Goal: Check status: Check status

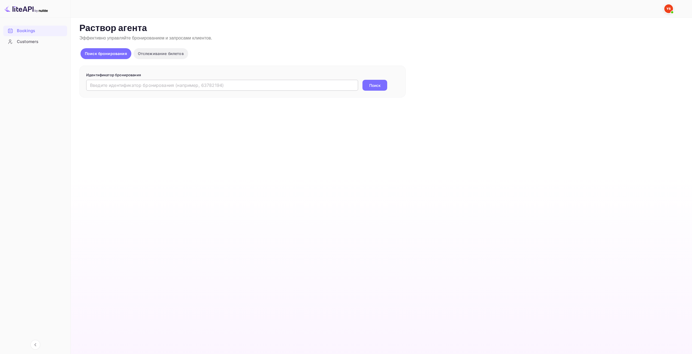
drag, startPoint x: 284, startPoint y: 92, endPoint x: 289, endPoint y: 85, distance: 8.6
click at [284, 92] on div "Идентификатор бронирования ​ Поиск" at bounding box center [242, 82] width 326 height 32
drag, startPoint x: 292, startPoint y: 82, endPoint x: 300, endPoint y: 82, distance: 8.2
click at [292, 82] on input "text" at bounding box center [222, 85] width 272 height 11
paste input "9718486"
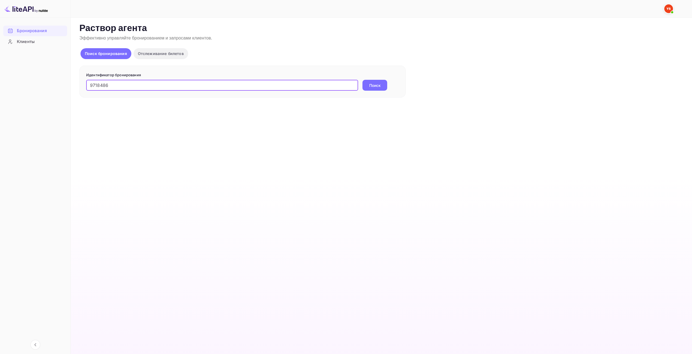
type input "9718486"
click at [382, 81] on button "Поиск" at bounding box center [375, 85] width 25 height 11
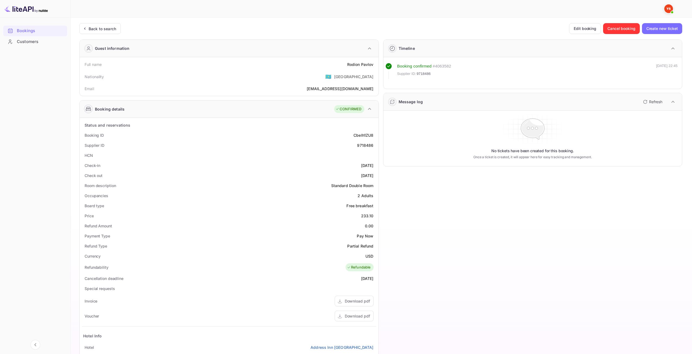
drag, startPoint x: 397, startPoint y: 208, endPoint x: 394, endPoint y: 209, distance: 3.1
click at [394, 209] on div "Timeline Booking confirmed # 4063582 Supplier ID: 9718486 29 Sep 2025 22:45 Mes…" at bounding box center [531, 233] width 304 height 397
drag, startPoint x: 370, startPoint y: 216, endPoint x: 360, endPoint y: 215, distance: 9.8
click at [360, 215] on div "Price 233.10" at bounding box center [229, 216] width 295 height 10
copy div "233.10"
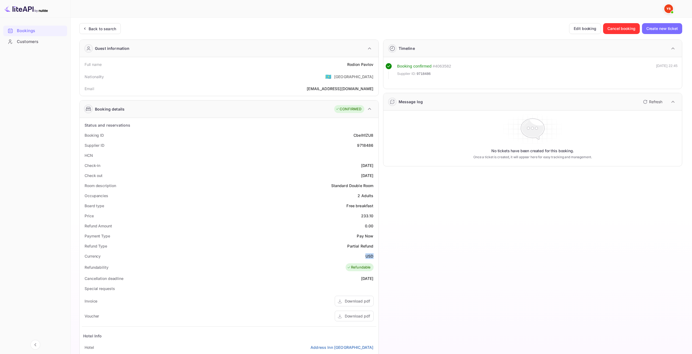
drag, startPoint x: 366, startPoint y: 253, endPoint x: 374, endPoint y: 253, distance: 7.6
click at [374, 253] on div "Currency USD" at bounding box center [229, 256] width 295 height 10
copy div "USD"
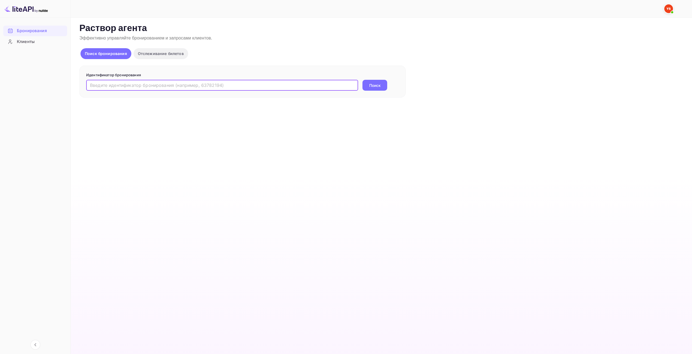
click at [157, 86] on input "text" at bounding box center [222, 85] width 272 height 11
paste input "9709541"
type input "9709541"
drag, startPoint x: 384, startPoint y: 82, endPoint x: 384, endPoint y: 93, distance: 10.9
click at [384, 82] on button "Поиск" at bounding box center [375, 85] width 25 height 11
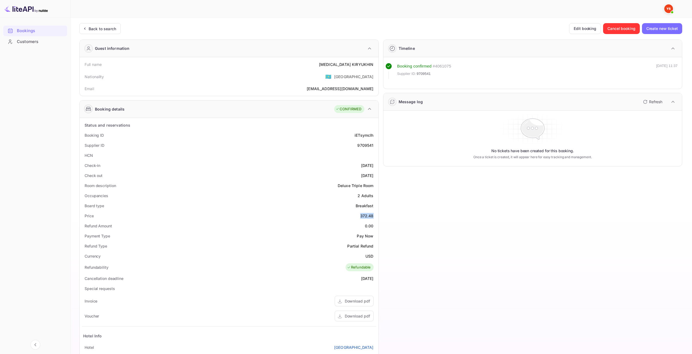
drag, startPoint x: 360, startPoint y: 215, endPoint x: 373, endPoint y: 215, distance: 12.2
click at [373, 215] on div "372.48" at bounding box center [366, 216] width 13 height 6
copy div "372.48"
drag, startPoint x: 365, startPoint y: 254, endPoint x: 373, endPoint y: 255, distance: 8.0
click at [373, 255] on ya-tr-span "USD" at bounding box center [370, 256] width 8 height 5
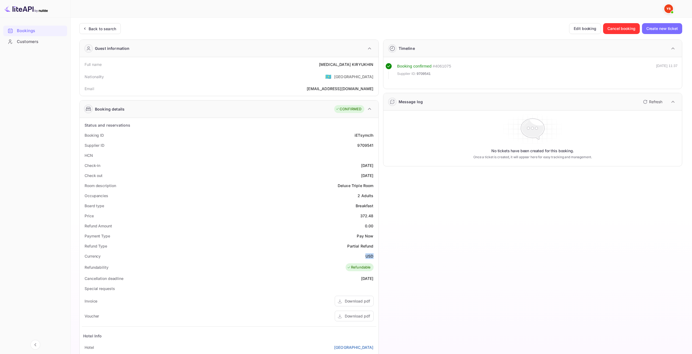
copy ya-tr-span "USD"
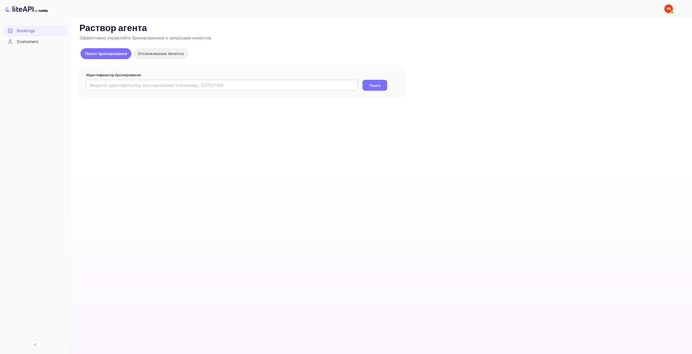
click at [234, 89] on input "text" at bounding box center [222, 85] width 272 height 11
paste input "9717898"
type input "9717898"
click at [367, 89] on button "Поиск" at bounding box center [375, 85] width 25 height 11
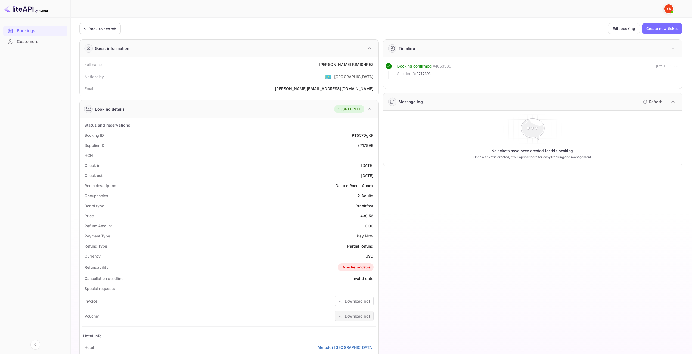
click at [349, 314] on ya-tr-span "Download pdf" at bounding box center [357, 315] width 25 height 5
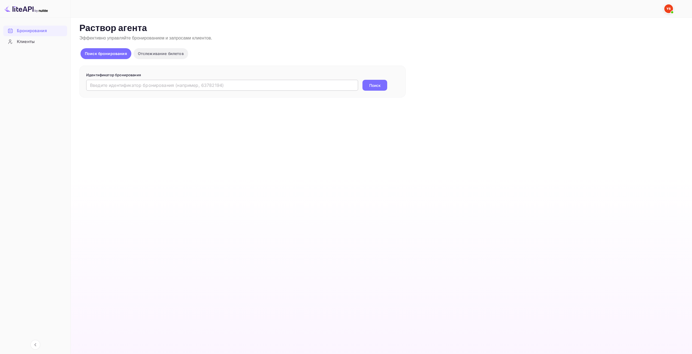
click at [232, 82] on input "text" at bounding box center [222, 85] width 272 height 11
paste input "9698259"
type input "9698259"
click at [372, 86] on ya-tr-span "Поиск" at bounding box center [374, 85] width 11 height 6
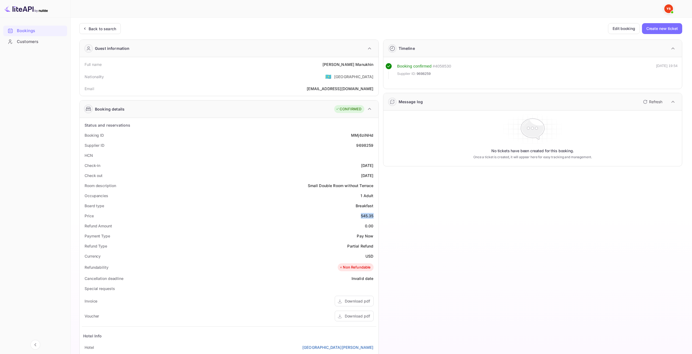
drag, startPoint x: 360, startPoint y: 214, endPoint x: 373, endPoint y: 213, distance: 13.4
click at [373, 213] on div "Price 545.35" at bounding box center [229, 216] width 295 height 10
copy div "545.35"
drag, startPoint x: 365, startPoint y: 255, endPoint x: 374, endPoint y: 254, distance: 9.6
click at [374, 254] on div "Currency USD" at bounding box center [229, 256] width 295 height 10
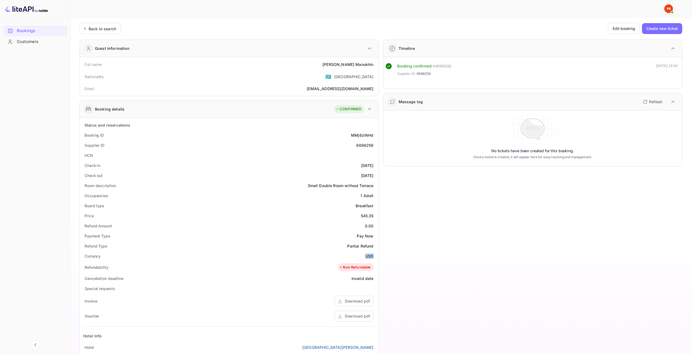
copy ya-tr-span "USD"
drag, startPoint x: 342, startPoint y: 64, endPoint x: 374, endPoint y: 63, distance: 31.6
click at [374, 63] on div "Full name Mikhail Manukhin" at bounding box center [229, 64] width 295 height 10
copy div "Mikhail Manukhin"
